Goal: Transaction & Acquisition: Purchase product/service

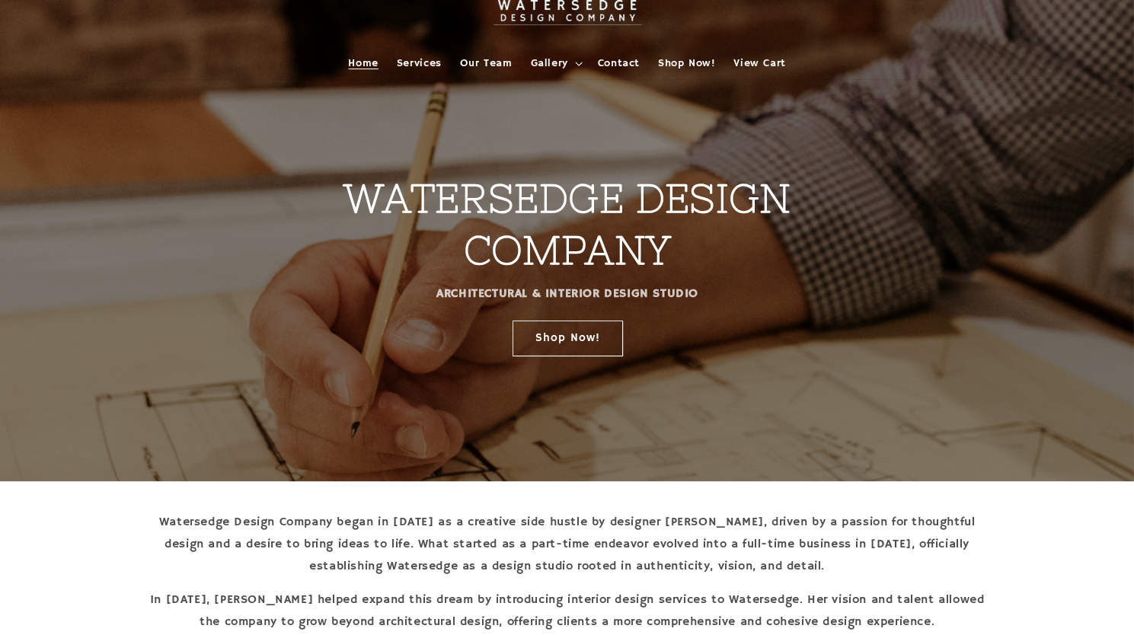
scroll to position [152, 0]
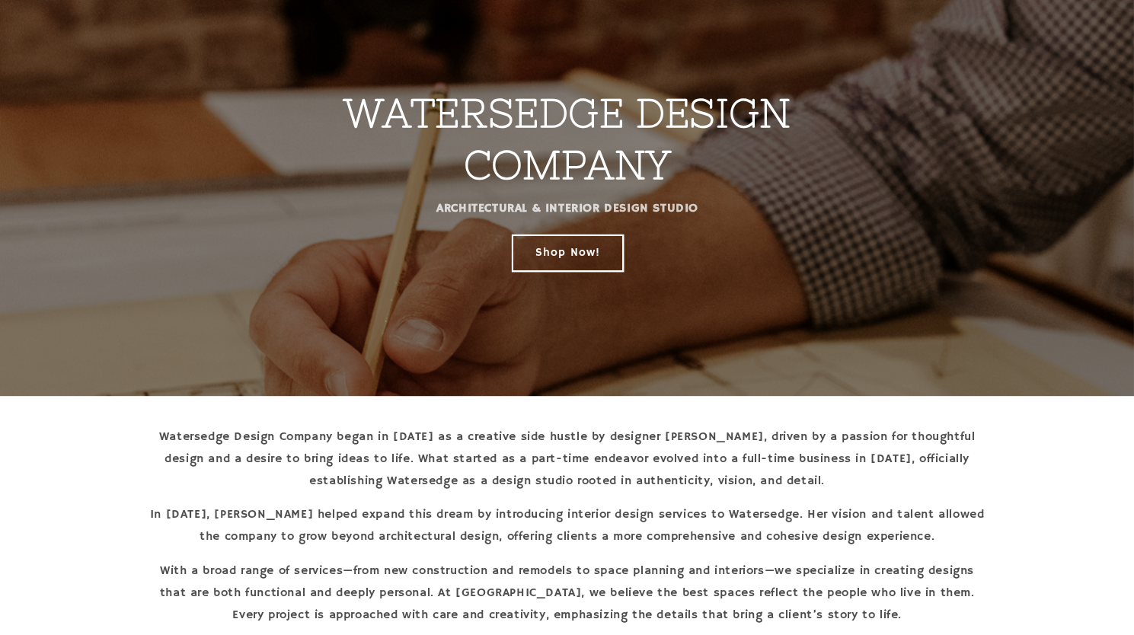
click at [567, 262] on link "Shop Now!" at bounding box center [567, 253] width 110 height 36
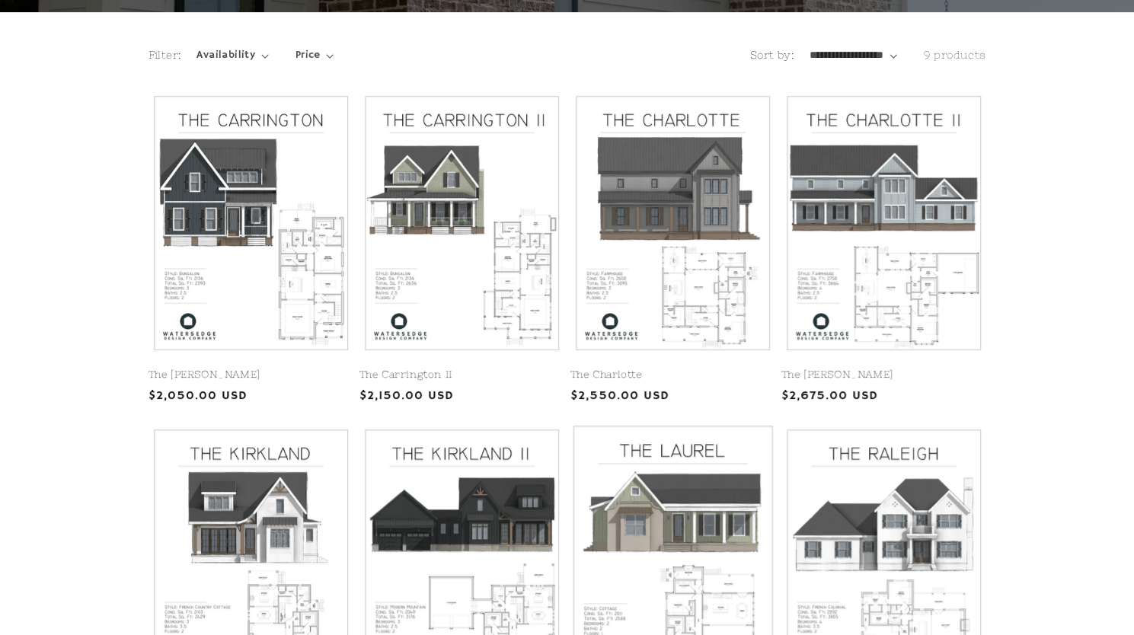
scroll to position [305, 0]
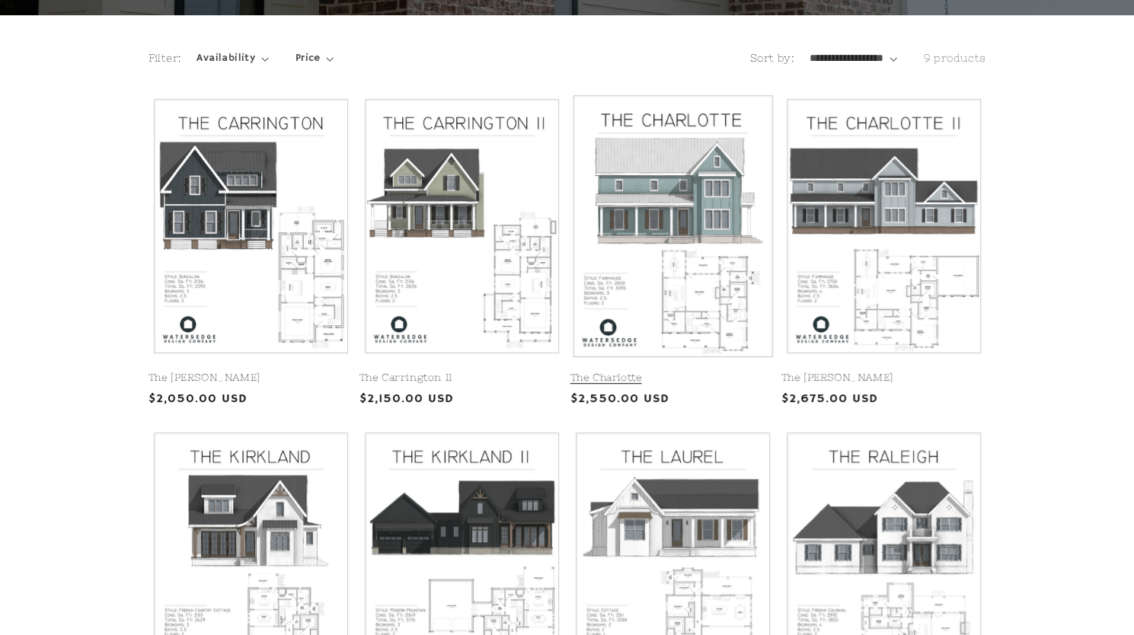
click at [697, 372] on link "The Charlotte" at bounding box center [672, 378] width 205 height 13
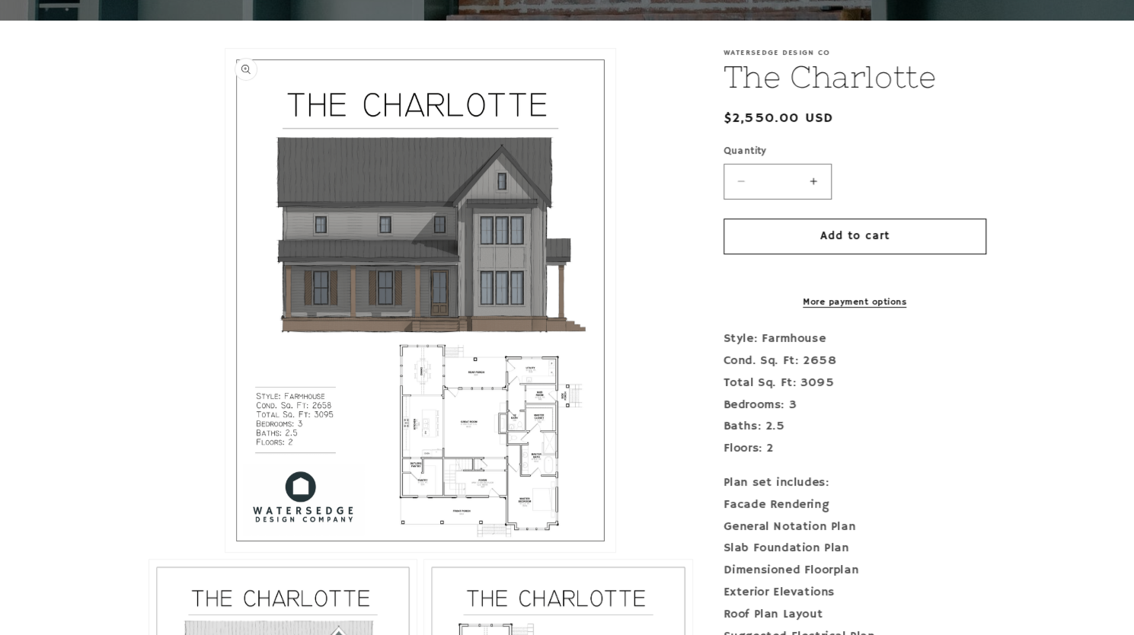
scroll to position [305, 0]
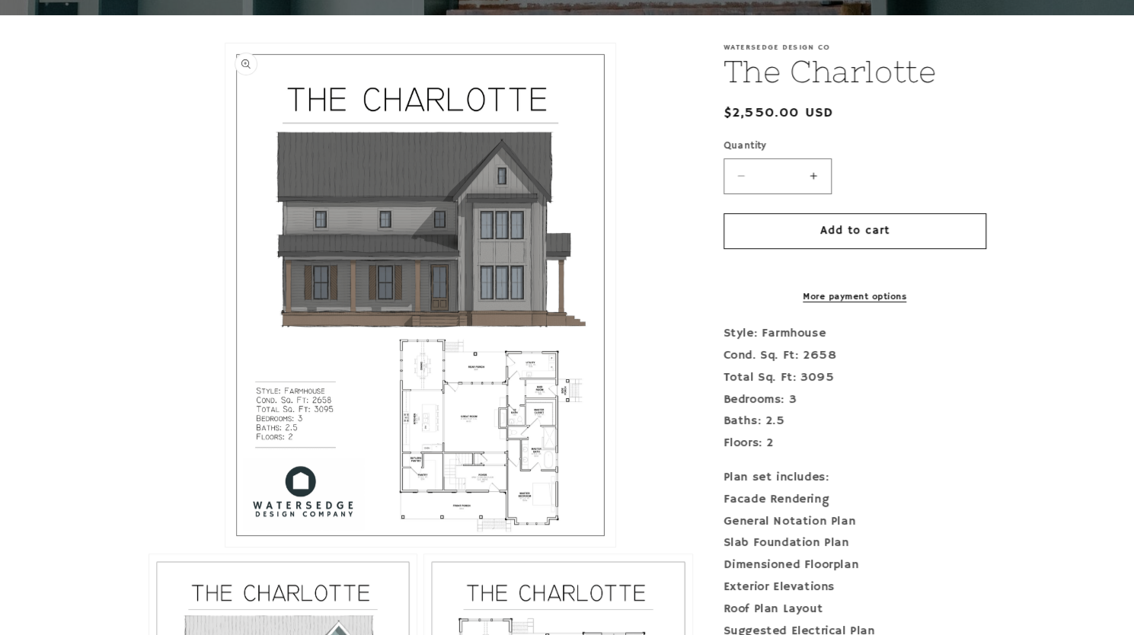
click at [225, 547] on button "Open media 1 in modal" at bounding box center [225, 547] width 0 height 0
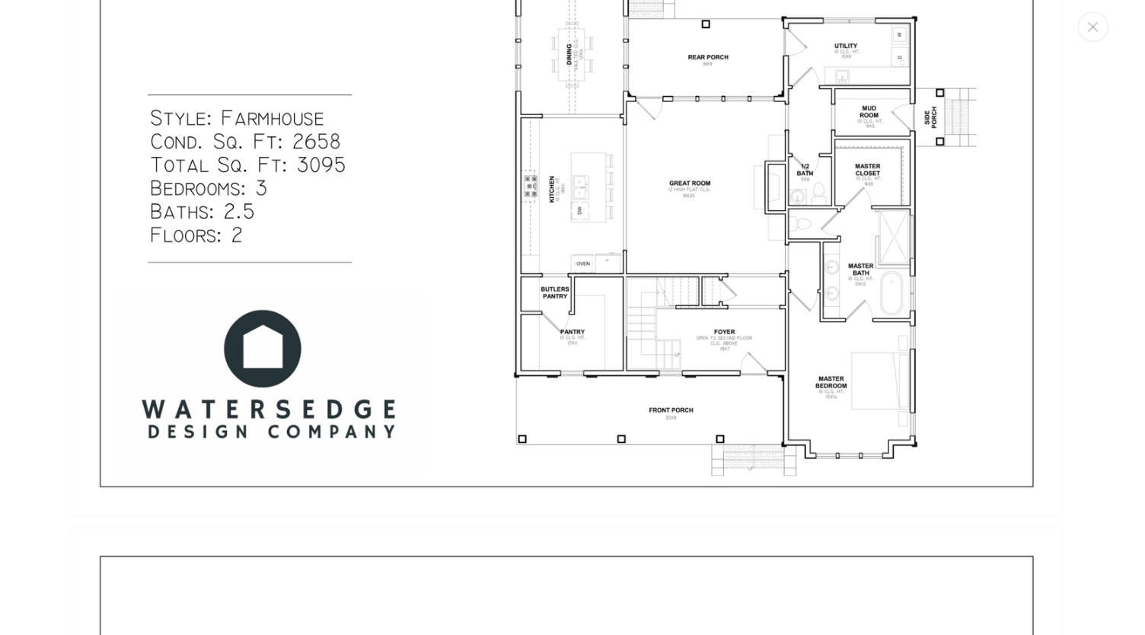
scroll to position [675, 0]
